Goal: Task Accomplishment & Management: Complete application form

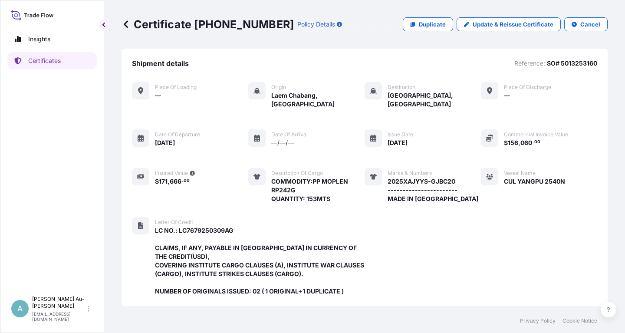
scroll to position [247, 0]
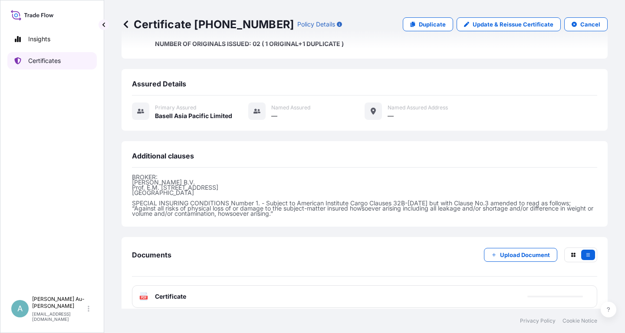
click at [57, 62] on p "Certificates" at bounding box center [44, 60] width 33 height 9
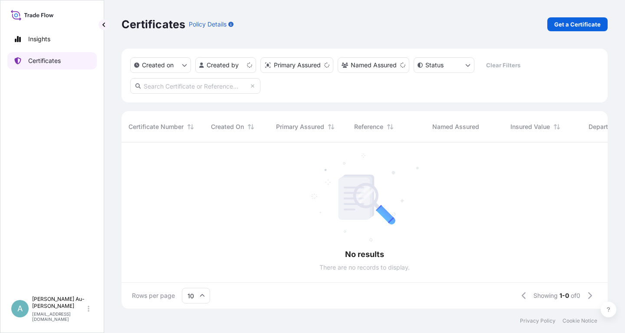
scroll to position [171, 486]
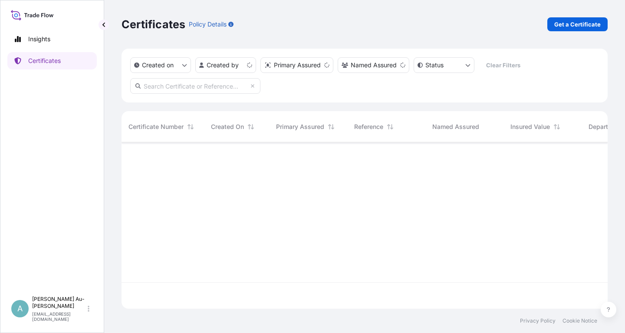
click at [217, 89] on input "text" at bounding box center [195, 86] width 130 height 16
paste input "5013209369"
type input "5013209369"
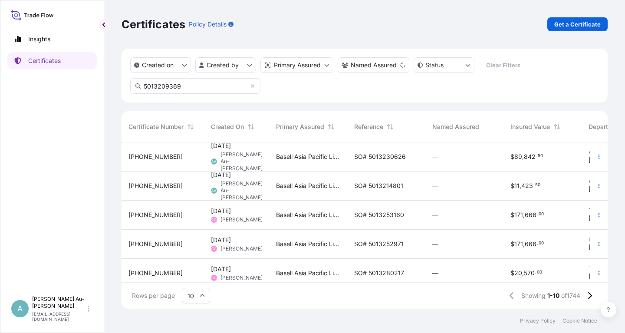
click at [353, 154] on div "SO# 5013230626" at bounding box center [386, 156] width 78 height 29
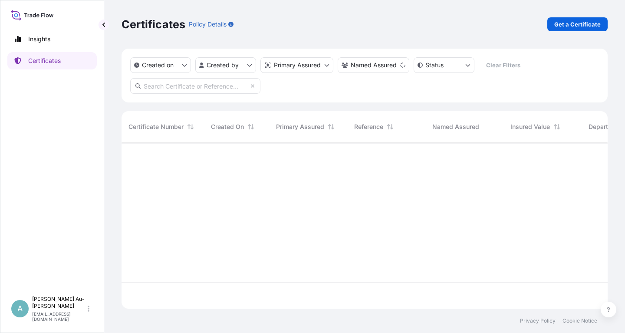
scroll to position [171, 486]
click at [154, 87] on input "text" at bounding box center [195, 86] width 130 height 16
paste input "5013209369"
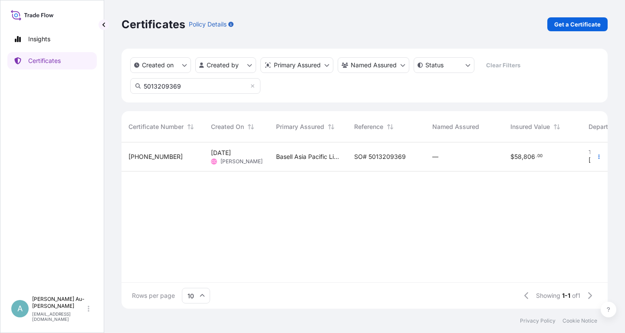
type input "5013209369"
click at [365, 157] on span "SO# 5013209369" at bounding box center [380, 156] width 52 height 9
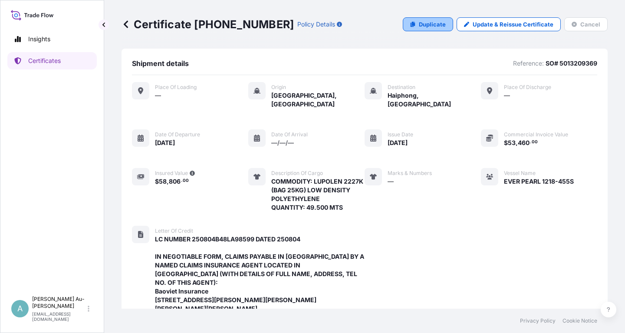
click at [412, 24] on link "Duplicate" at bounding box center [428, 24] width 50 height 14
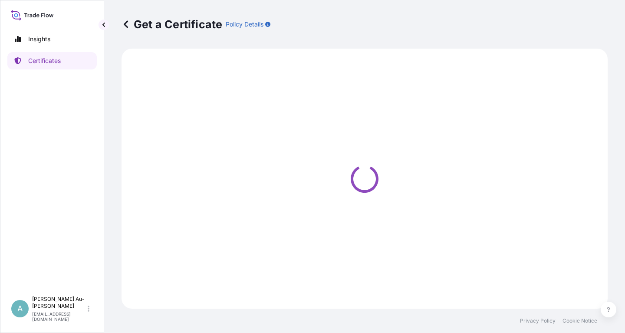
select select "Sea"
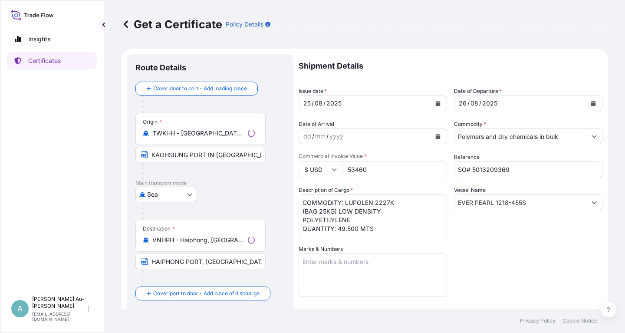
select select "32034"
click at [437, 103] on icon "Calendar" at bounding box center [438, 103] width 5 height 5
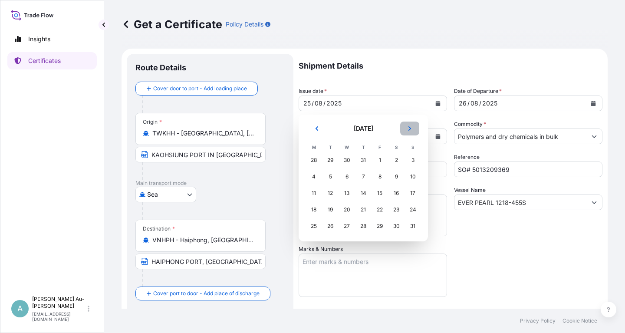
click at [407, 131] on button "Next" at bounding box center [409, 129] width 19 height 14
click at [317, 131] on icon "Previous" at bounding box center [316, 128] width 5 height 5
click at [318, 179] on div "6" at bounding box center [314, 177] width 16 height 16
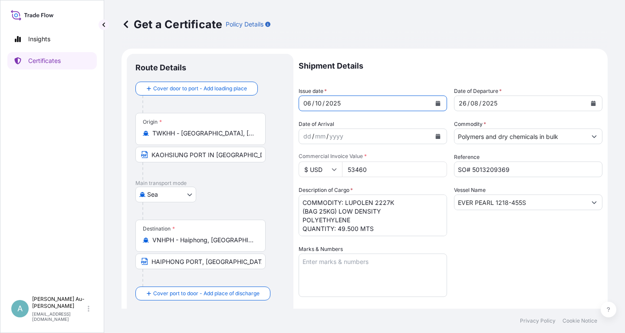
click at [595, 100] on button "Calendar" at bounding box center [594, 103] width 14 height 14
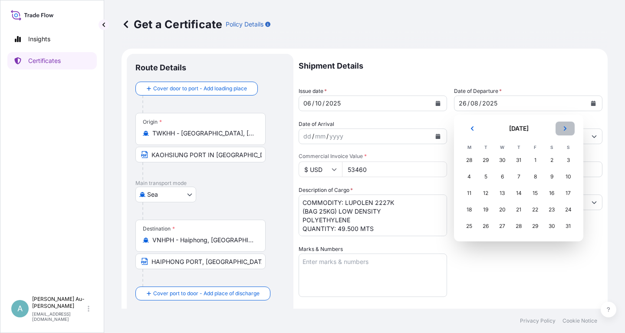
click at [567, 129] on icon "Next" at bounding box center [565, 128] width 5 height 5
click at [483, 177] on div "7" at bounding box center [486, 177] width 16 height 16
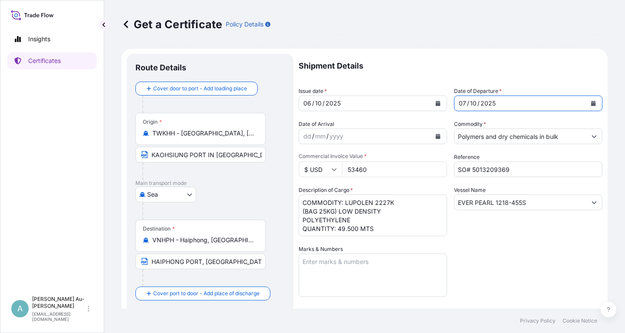
drag, startPoint x: 511, startPoint y: 247, endPoint x: 538, endPoint y: 234, distance: 29.5
click at [538, 234] on div "Shipment Details Issue date * [DATE] Date of Departure * [DATE] Date of Arrival…" at bounding box center [451, 277] width 304 height 447
click at [523, 170] on input "SO# 5013209369" at bounding box center [528, 170] width 148 height 16
type input "SO# 5013280285"
click at [547, 250] on div "Shipment Details Issue date * [DATE] Date of Departure * [DATE] Date of Arrival…" at bounding box center [451, 277] width 304 height 447
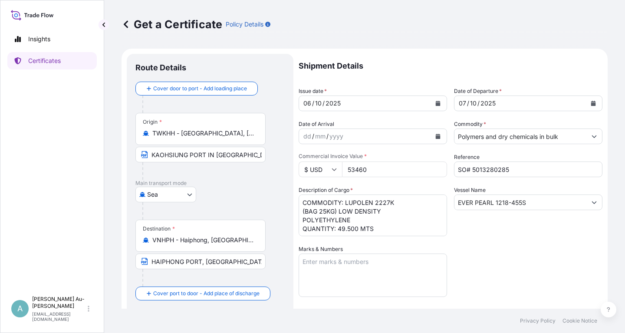
click at [368, 172] on input "53460" at bounding box center [394, 170] width 105 height 16
type input "52717.50"
click at [480, 248] on div "Shipment Details Issue date * [DATE] Date of Departure * [DATE] Date of Arrival…" at bounding box center [451, 277] width 304 height 447
drag, startPoint x: 531, startPoint y: 202, endPoint x: 445, endPoint y: 205, distance: 85.6
click at [455, 205] on input "EVER PEARL 1218-455S" at bounding box center [521, 203] width 132 height 16
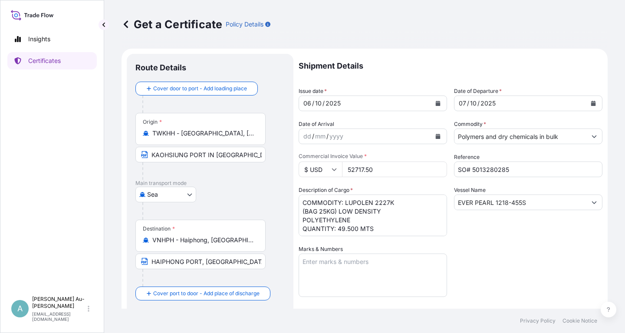
click at [539, 297] on div "Shipment Details Issue date * [DATE] Date of Departure * [DATE] Date of Arrival…" at bounding box center [451, 277] width 304 height 447
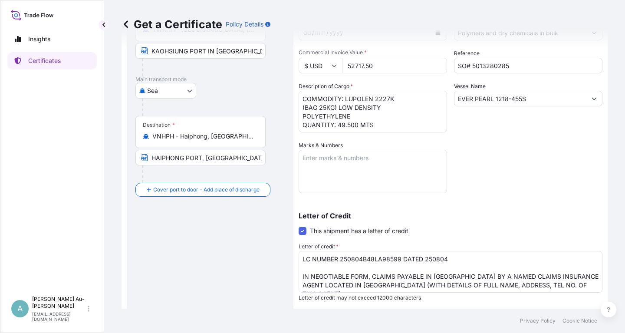
scroll to position [156, 0]
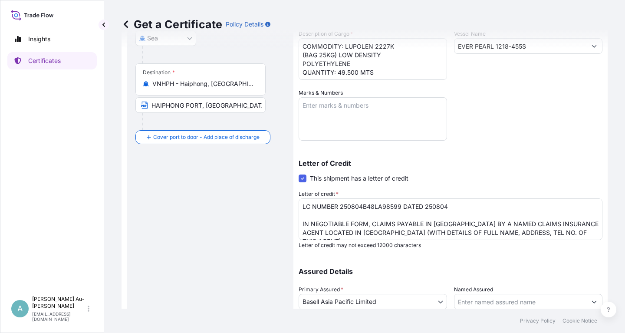
click at [577, 115] on div "Shipment Details Issue date * [DATE] Date of Departure * [DATE] Date of Arrival…" at bounding box center [451, 121] width 304 height 447
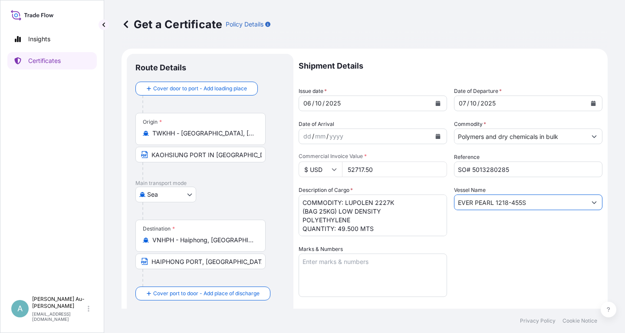
drag, startPoint x: 534, startPoint y: 201, endPoint x: 444, endPoint y: 203, distance: 90.8
click at [455, 203] on input "EVER PEARL 1218-455S" at bounding box center [521, 203] width 132 height 16
paste input "UNI-PERFECT 1225-623"
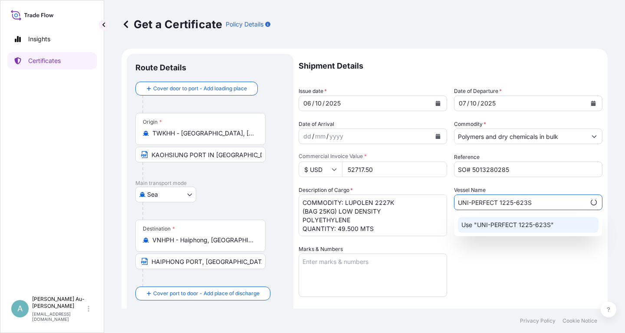
type input "UNI-PERFECT 1225-623S"
click at [511, 266] on div "Shipment Details Issue date * [DATE] Date of Departure * [DATE] Date of Arrival…" at bounding box center [451, 277] width 304 height 447
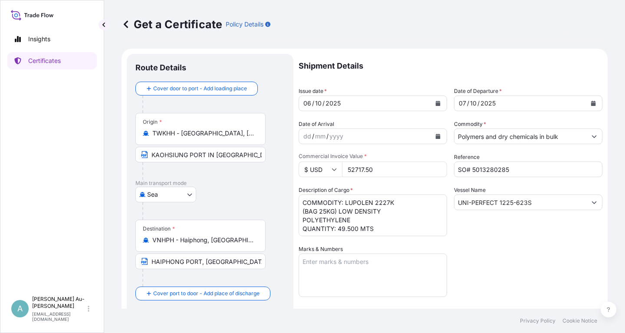
drag, startPoint x: 561, startPoint y: 261, endPoint x: 557, endPoint y: 257, distance: 4.6
click at [561, 261] on div "Shipment Details Issue date * [DATE] Date of Departure * [DATE] Date of Arrival…" at bounding box center [451, 277] width 304 height 447
drag, startPoint x: 344, startPoint y: 204, endPoint x: 370, endPoint y: 218, distance: 29.1
click at [374, 219] on textarea "COMMODITY: LUPOLEN 2227K (BAG 25KG) LOW DENSITY POLYETHYLENE QUANTITY: 49.500 M…" at bounding box center [373, 216] width 148 height 42
paste textarea "(BAG 25KG) LOW DENSITY"
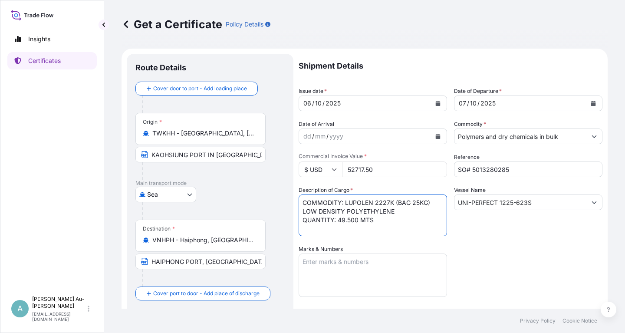
click at [394, 204] on textarea "COMMODITY: LUPOLEN 2227K (BAG 25KG) LOW DENSITY POLYETHYLENE QUANTITY: 49.500 M…" at bounding box center [373, 216] width 148 height 42
click at [383, 214] on textarea "COMMODITY: LUPOLEN 2227K (BAG 25KG) LOW DENSITY POLYETHYLENE QUANTITY: 49.500 M…" at bounding box center [373, 216] width 148 height 42
type textarea "COMMODITY: LUPOLEN 2227K (BAG 25KG) LOW DENSITY POLYETHYLENE QUANTITY: 49.500 M…"
drag, startPoint x: 338, startPoint y: 231, endPoint x: 373, endPoint y: 229, distance: 35.6
click at [373, 229] on textarea "COMMODITY: LUPOLEN 2227K (BAG 25KG) LOW DENSITY POLYETHYLENE QUANTITY: 49.500 M…" at bounding box center [373, 216] width 148 height 42
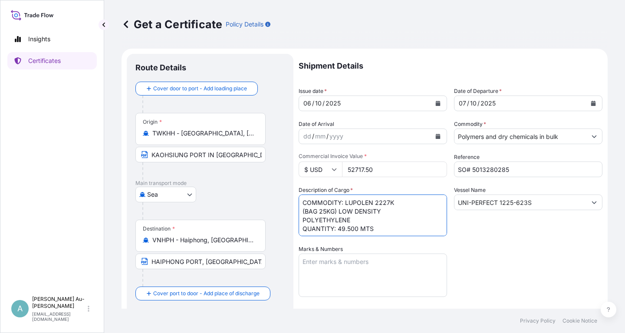
click at [525, 243] on div "Shipment Details Issue date * [DATE] Date of Departure * [DATE] Date of Arrival…" at bounding box center [451, 277] width 304 height 447
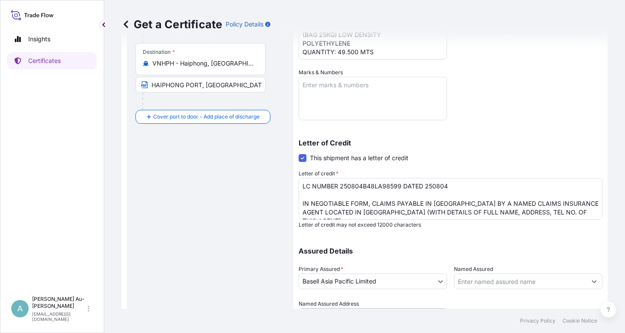
scroll to position [156, 0]
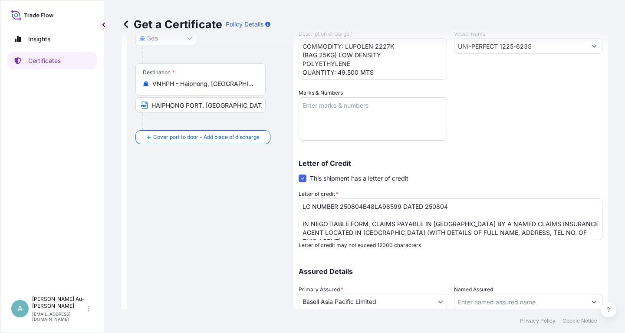
click at [560, 157] on div "Letter of Credit This shipment has a letter of credit Letter of credit * LC NUM…" at bounding box center [451, 198] width 304 height 99
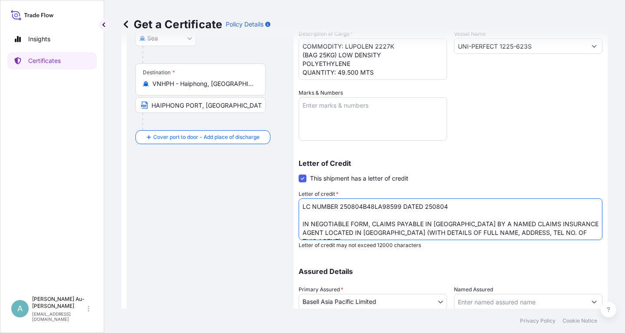
drag, startPoint x: 303, startPoint y: 208, endPoint x: 449, endPoint y: 206, distance: 146.8
click at [449, 206] on textarea "LC NUMBER 250804B48LA98599 DATED 250804 IN NEGOTIABLE FORM, CLAIMS PAYABLE IN […" at bounding box center [451, 219] width 304 height 42
paste textarea "923B48LA99310 DATED 250923"
type textarea "LC NUMBER 250923B48LA99310 DATED 250923 IN NEGOTIABLE FORM, CLAIMS PAYABLE IN […"
click at [303, 205] on textarea "LC NUMBER 250804B48LA98599 DATED 250804 IN NEGOTIABLE FORM, CLAIMS PAYABLE IN […" at bounding box center [451, 219] width 304 height 42
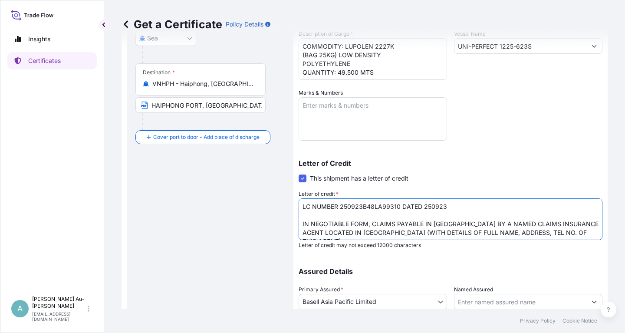
drag, startPoint x: 302, startPoint y: 205, endPoint x: 448, endPoint y: 202, distance: 146.8
click at [448, 202] on textarea "LC NUMBER 250804B48LA98599 DATED 250804 IN NEGOTIABLE FORM, CLAIMS PAYABLE IN […" at bounding box center [451, 219] width 304 height 42
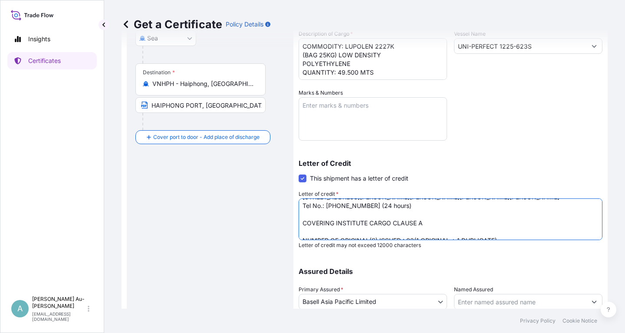
scroll to position [216, 0]
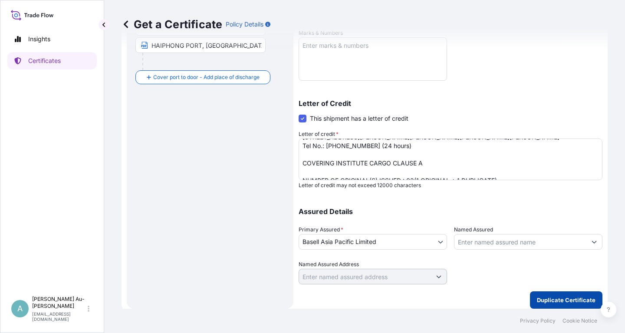
click at [554, 303] on p "Duplicate Certificate" at bounding box center [566, 300] width 59 height 9
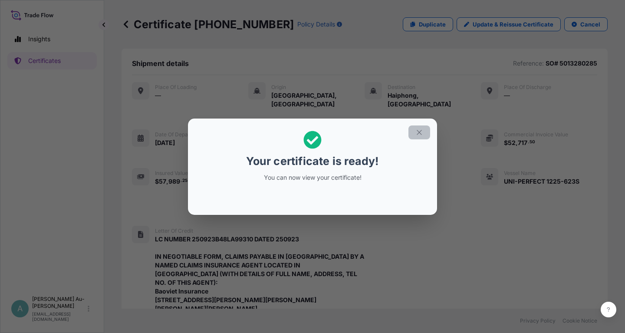
click at [419, 132] on icon "button" at bounding box center [420, 133] width 8 height 8
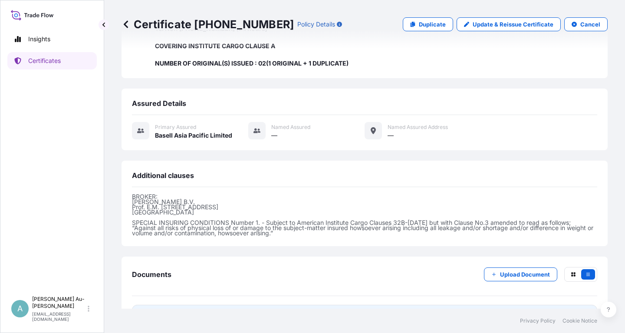
scroll to position [300, 0]
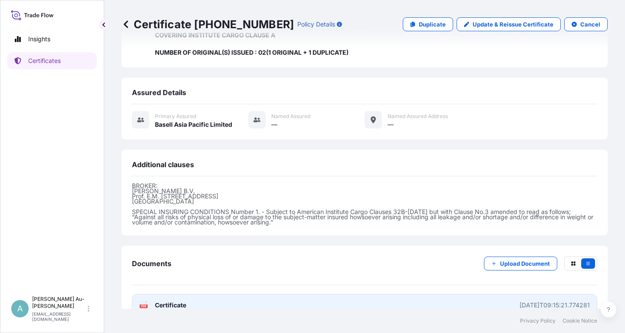
click at [197, 294] on link "PDF Certificate [DATE]T09:15:21.774281" at bounding box center [364, 305] width 465 height 23
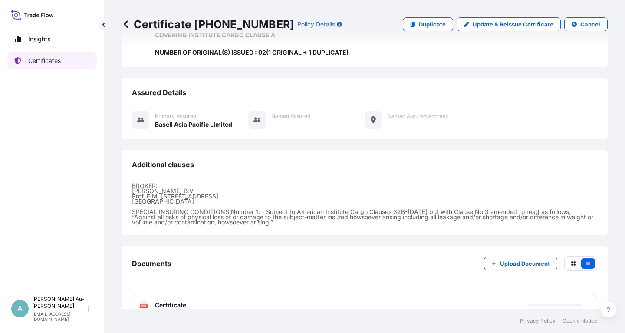
click at [53, 62] on p "Certificates" at bounding box center [44, 60] width 33 height 9
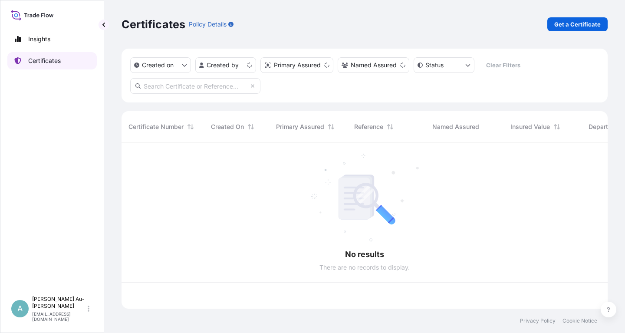
scroll to position [171, 486]
click at [198, 86] on input "text" at bounding box center [195, 86] width 130 height 16
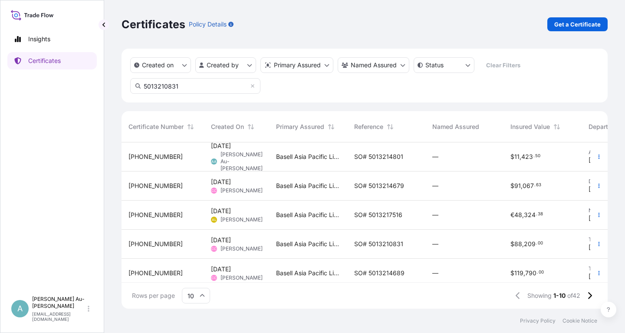
click at [199, 89] on input "5013210831" at bounding box center [195, 86] width 130 height 16
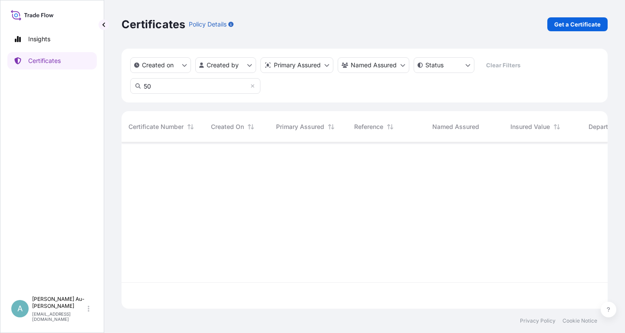
type input "5"
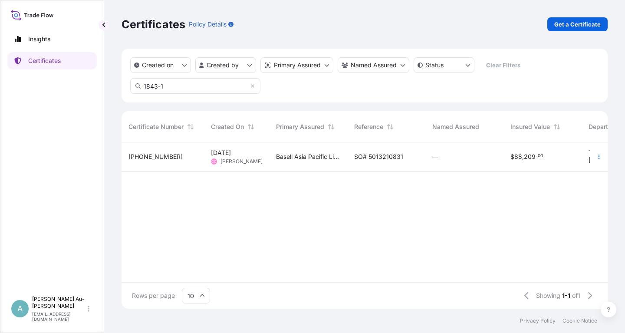
type input "1843-1"
click at [368, 158] on span "SO# 5013210831" at bounding box center [378, 156] width 49 height 9
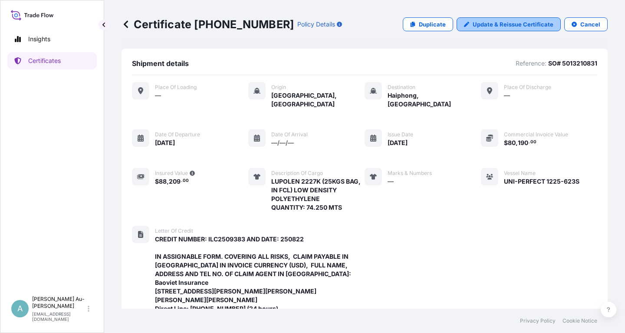
click at [491, 24] on p "Update & Reissue Certificate" at bounding box center [513, 24] width 81 height 9
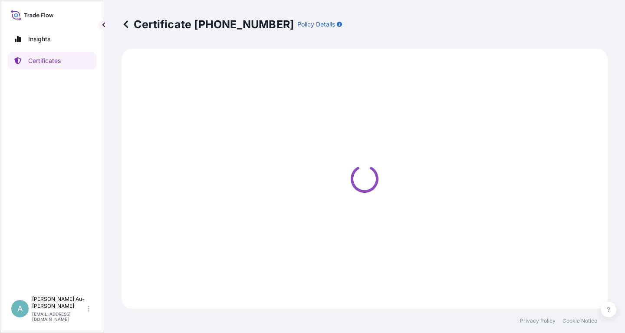
select select "Sea"
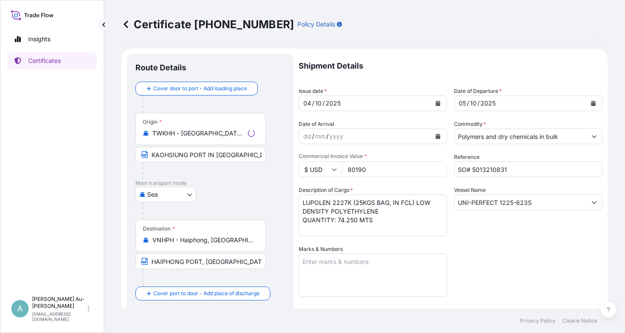
select select "32034"
click at [442, 99] on button "Calendar" at bounding box center [438, 103] width 14 height 14
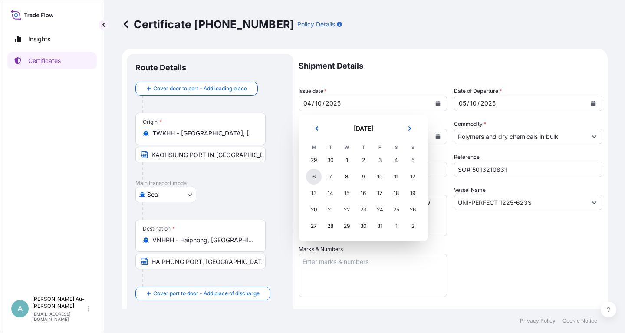
click at [309, 176] on div "6" at bounding box center [314, 177] width 16 height 16
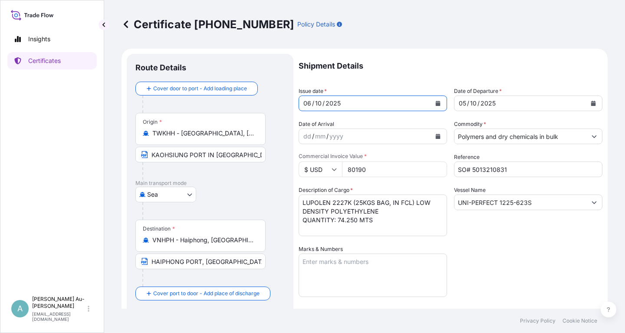
click at [598, 103] on button "Calendar" at bounding box center [594, 103] width 14 height 14
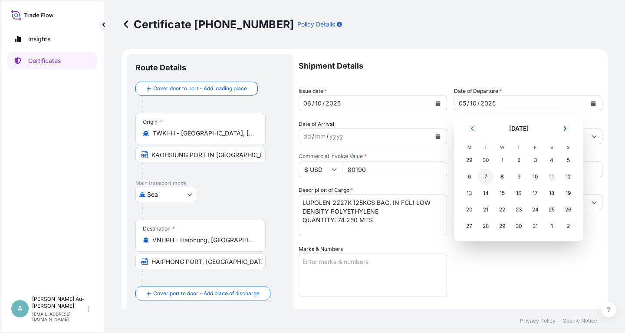
click at [487, 179] on div "7" at bounding box center [486, 177] width 16 height 16
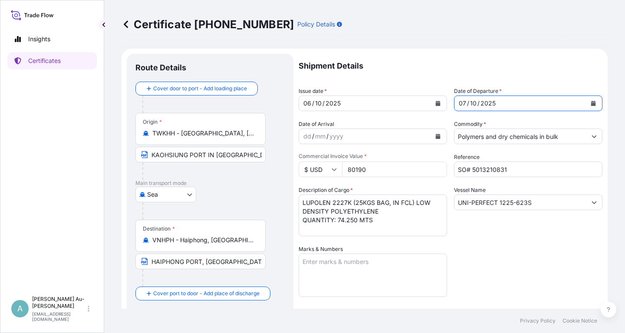
drag, startPoint x: 534, startPoint y: 261, endPoint x: 541, endPoint y: 259, distance: 7.7
click at [541, 259] on div "Shipment Details Issue date * [DATE] Date of Departure * [DATE] Date of Arrival…" at bounding box center [451, 277] width 304 height 447
click at [501, 253] on div "Shipment Details Issue date * [DATE] Date of Departure * [DATE] Date of Arrival…" at bounding box center [451, 277] width 304 height 447
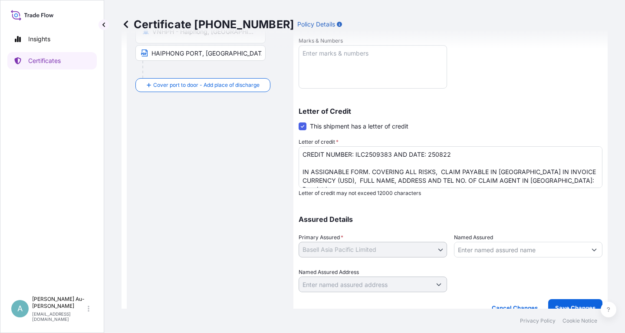
scroll to position [216, 0]
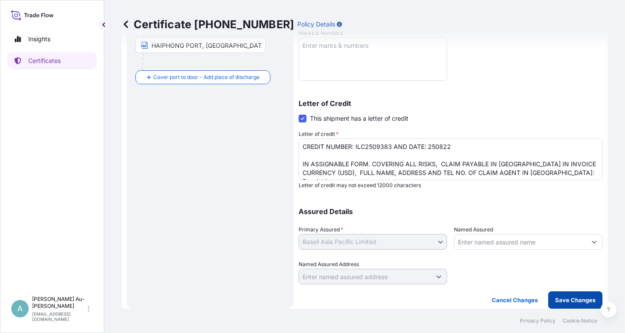
click at [588, 299] on p "Save Changes" at bounding box center [575, 300] width 40 height 9
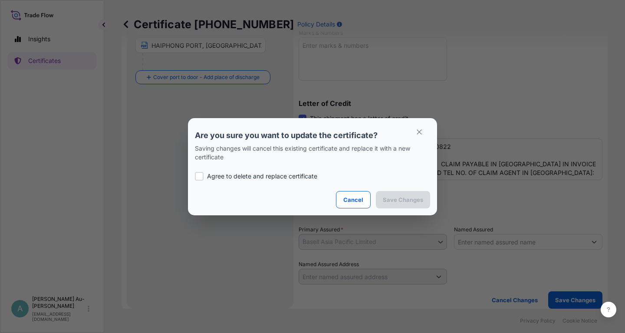
click at [220, 178] on p "Agree to delete and replace certificate" at bounding box center [262, 176] width 110 height 9
checkbox input "true"
click at [401, 202] on p "Save Changes" at bounding box center [403, 199] width 40 height 9
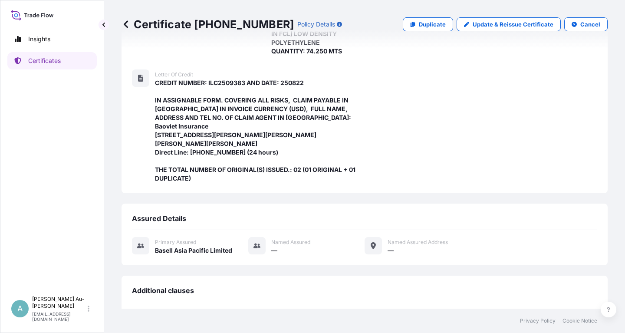
scroll to position [300, 0]
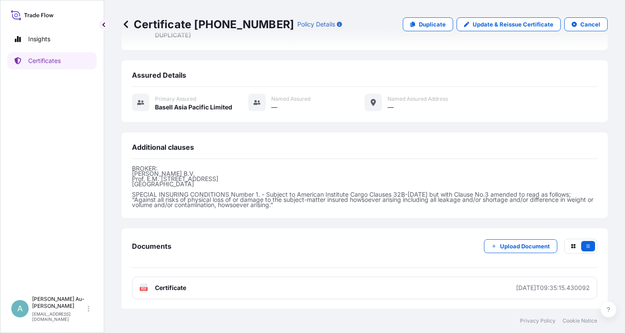
click at [195, 288] on link "PDF Certificate [DATE]T09:35:15.430092" at bounding box center [364, 288] width 465 height 23
click at [57, 62] on p "Certificates" at bounding box center [44, 60] width 33 height 9
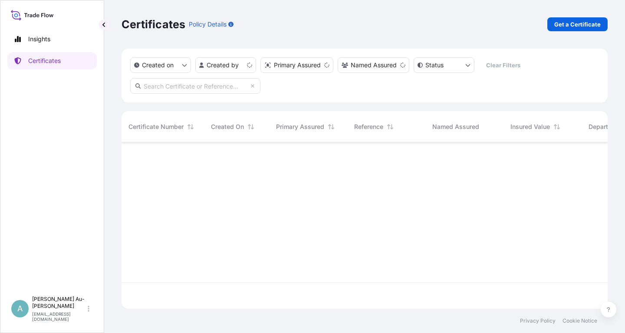
scroll to position [171, 486]
click at [184, 89] on input "text" at bounding box center [195, 86] width 130 height 16
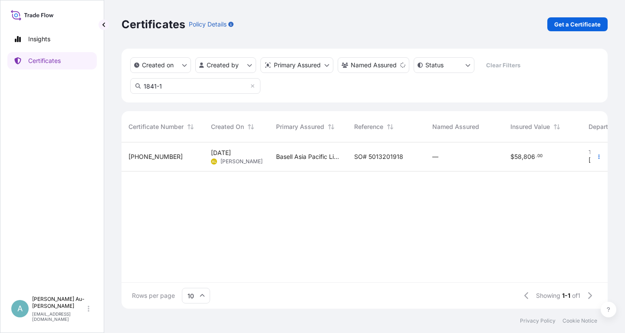
type input "1841-1"
click at [382, 158] on span "SO# 5013201918" at bounding box center [378, 156] width 49 height 9
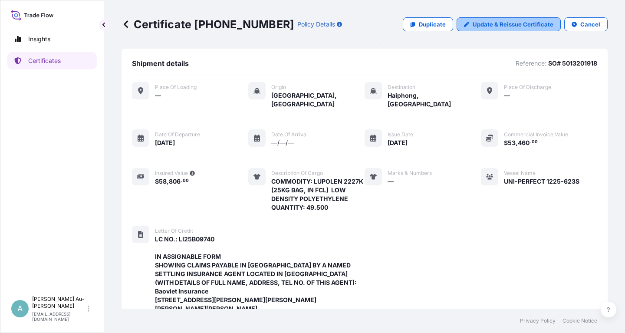
click at [480, 20] on p "Update & Reissue Certificate" at bounding box center [513, 24] width 81 height 9
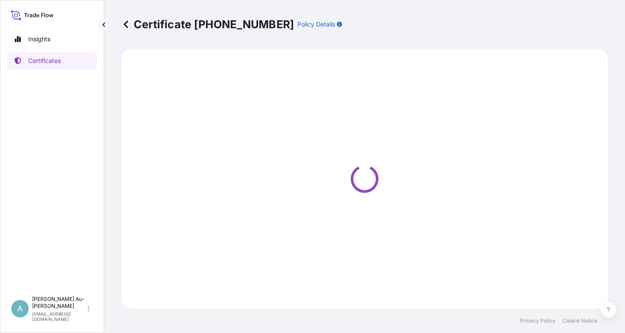
select select "Sea"
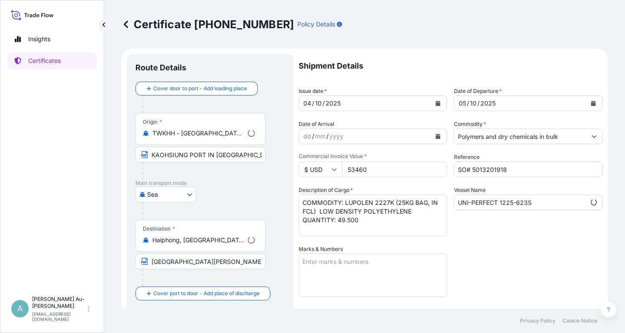
select select "32034"
click at [436, 102] on icon "Calendar" at bounding box center [437, 103] width 5 height 5
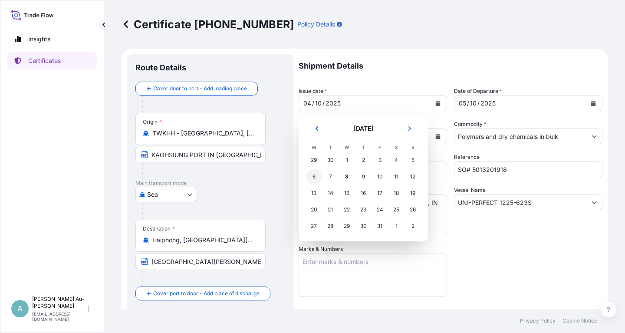
click at [313, 178] on div "6" at bounding box center [314, 177] width 16 height 16
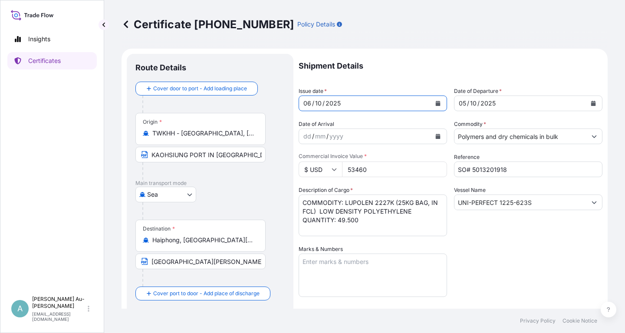
click at [594, 104] on icon "Calendar" at bounding box center [593, 103] width 5 height 5
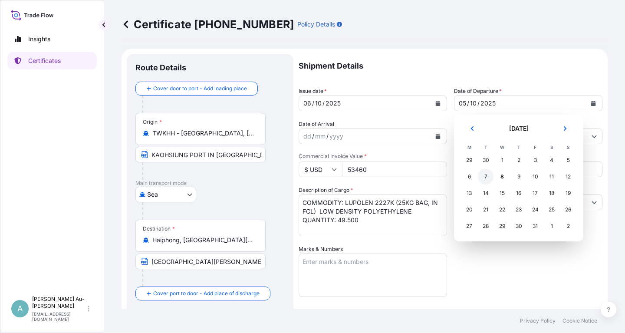
click at [487, 180] on div "7" at bounding box center [486, 177] width 16 height 16
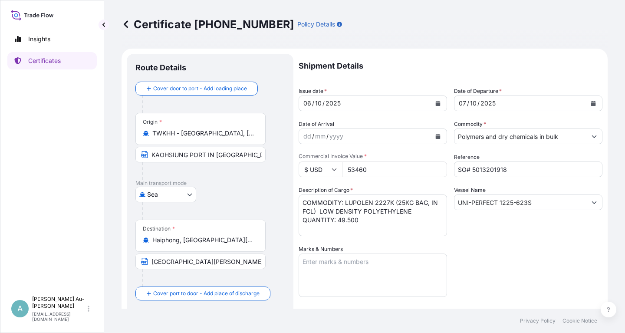
drag, startPoint x: 511, startPoint y: 239, endPoint x: 521, endPoint y: 239, distance: 10.4
click at [519, 239] on div "Shipment Details Issue date * [DATE] Date of Departure * [DATE] Date of Arrival…" at bounding box center [451, 277] width 304 height 447
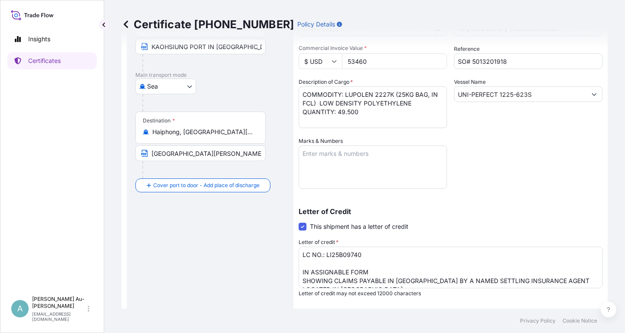
scroll to position [216, 0]
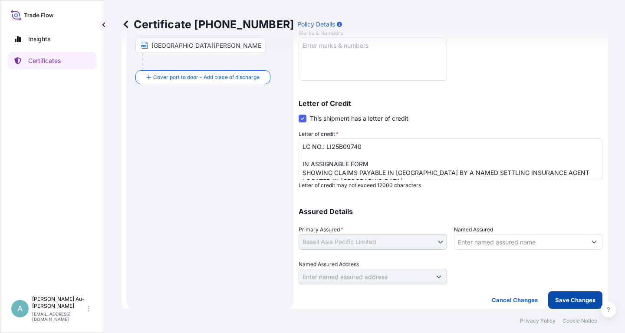
click at [567, 299] on p "Save Changes" at bounding box center [575, 300] width 40 height 9
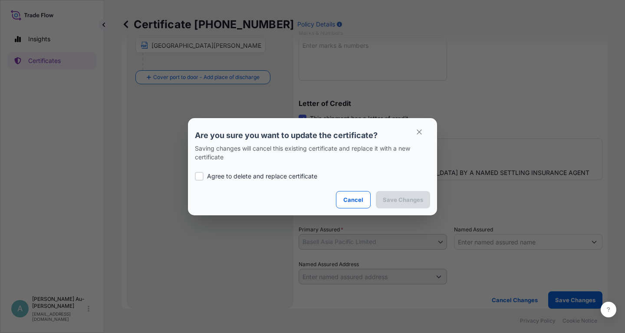
click at [278, 175] on p "Agree to delete and replace certificate" at bounding box center [262, 176] width 110 height 9
checkbox input "true"
click at [414, 199] on p "Save Changes" at bounding box center [403, 199] width 40 height 9
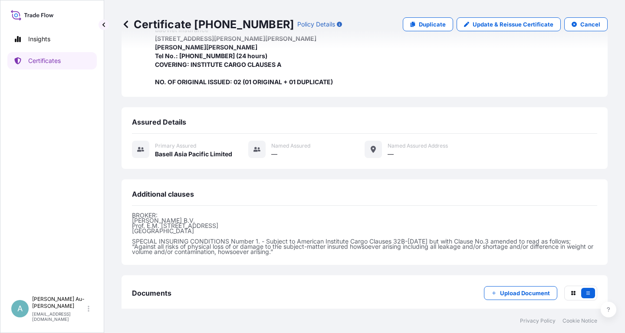
scroll to position [308, 0]
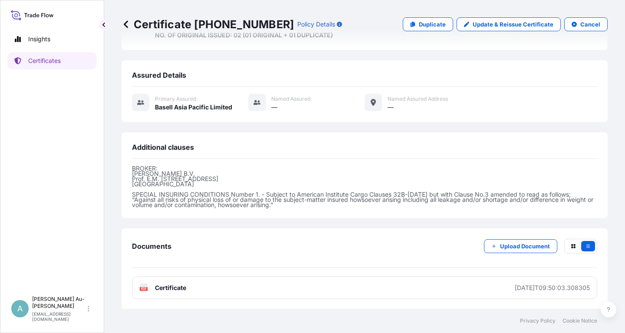
click at [171, 290] on span "Certificate" at bounding box center [170, 288] width 31 height 9
